Goal: Task Accomplishment & Management: Manage account settings

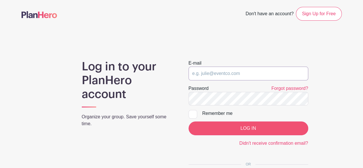
type input "[EMAIL_ADDRESS][DOMAIN_NAME]"
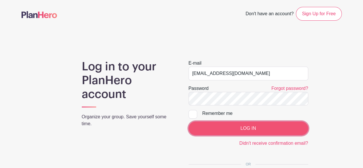
click at [245, 127] on input "LOG IN" at bounding box center [249, 128] width 120 height 14
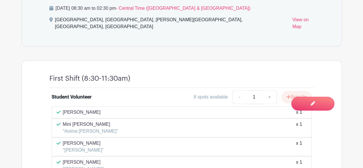
scroll to position [373, 0]
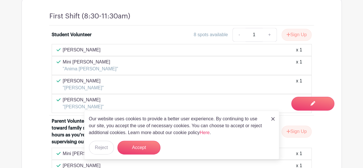
click at [275, 120] on div "Our website uses cookies to provide a better user experience. By continuing to …" at bounding box center [181, 134] width 195 height 49
drag, startPoint x: 273, startPoint y: 120, endPoint x: 266, endPoint y: 125, distance: 8.0
click at [273, 120] on img at bounding box center [272, 118] width 3 height 3
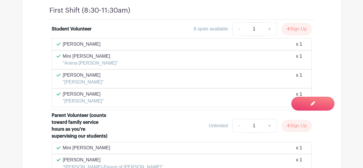
scroll to position [379, 0]
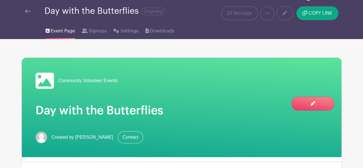
scroll to position [0, 0]
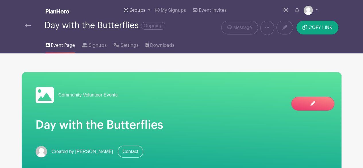
click at [131, 10] on span "Groups" at bounding box center [137, 10] width 16 height 5
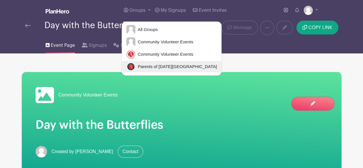
click at [149, 67] on span "Parents of [DATE][GEOGRAPHIC_DATA]" at bounding box center [176, 66] width 82 height 7
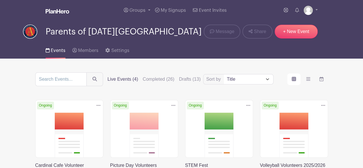
click at [13, 86] on main "Groups All Groups Community Volunteer Events Community Volunteer Events Parents…" at bounding box center [181, 124] width 363 height 248
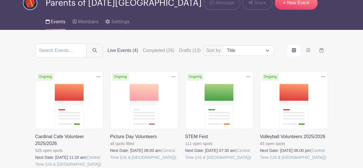
scroll to position [22, 0]
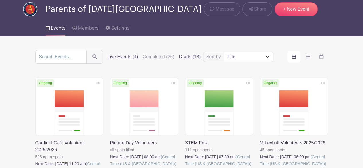
click at [191, 56] on label "Drafts (13)" at bounding box center [190, 56] width 22 height 7
click at [0, 0] on input "Drafts (13)" at bounding box center [0, 0] width 0 height 0
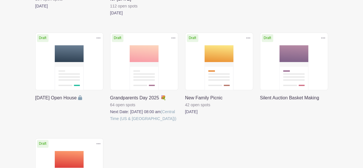
scroll to position [281, 0]
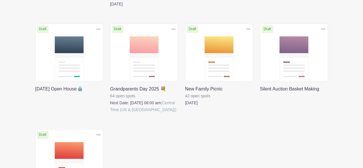
click at [110, 113] on link at bounding box center [110, 113] width 0 height 0
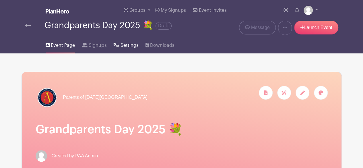
click at [116, 44] on icon at bounding box center [116, 45] width 6 height 5
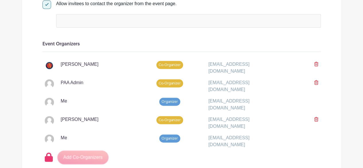
scroll to position [344, 0]
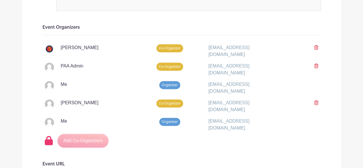
click at [317, 46] on icon at bounding box center [316, 47] width 4 height 5
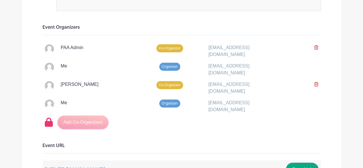
click at [317, 46] on icon at bounding box center [316, 47] width 4 height 5
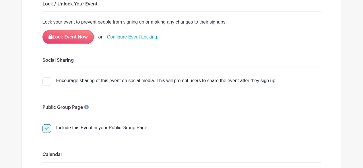
scroll to position [733, 0]
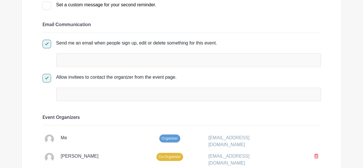
scroll to position [245, 0]
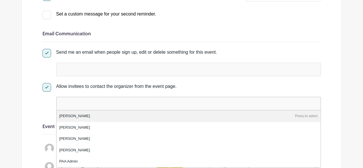
click at [108, 102] on input "false" at bounding box center [84, 103] width 51 height 8
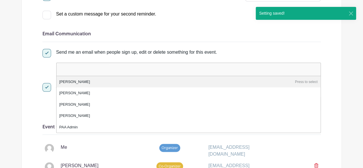
click at [102, 71] on input "false" at bounding box center [84, 69] width 51 height 8
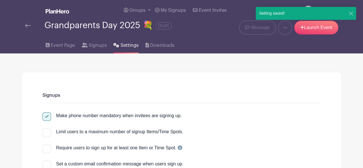
scroll to position [0, 0]
